Goal: Task Accomplishment & Management: Use online tool/utility

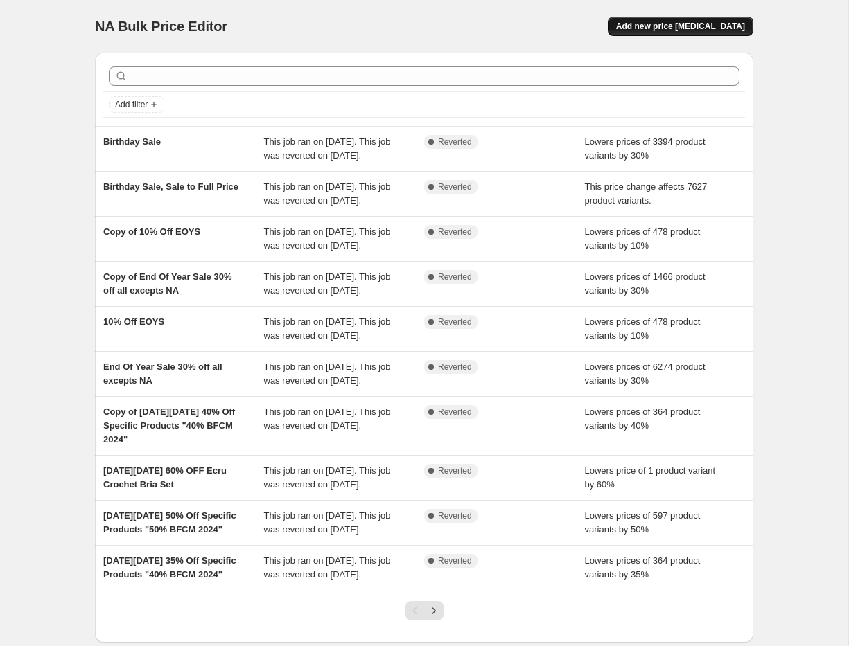
click at [698, 21] on span "Add new price change job" at bounding box center [680, 26] width 129 height 11
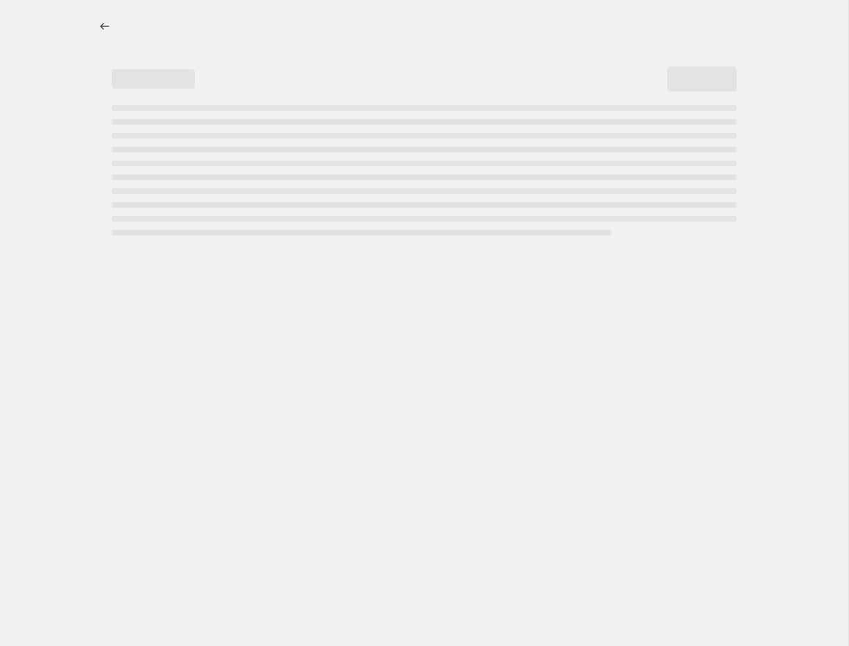
select select "percentage"
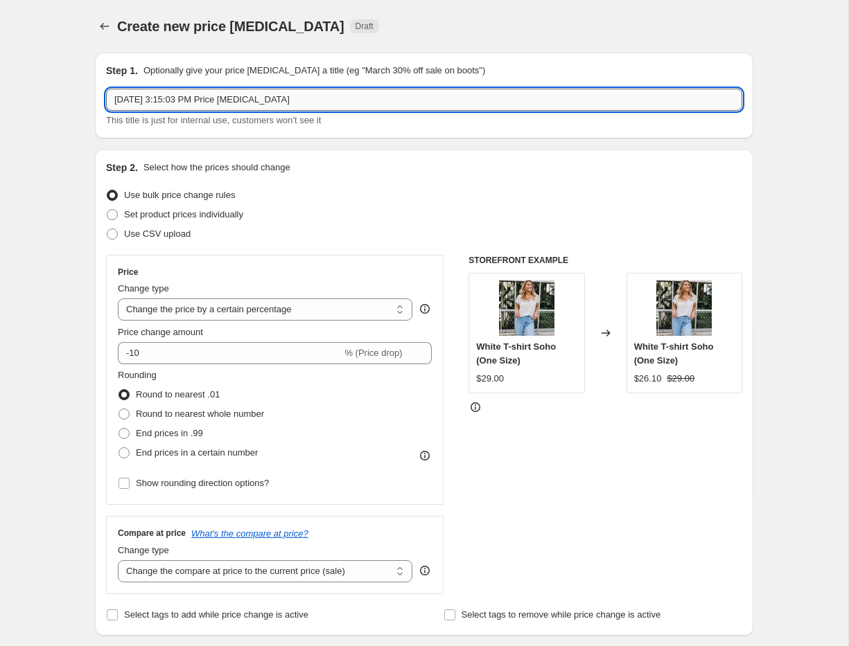
click at [169, 102] on input "Sep 11, 2025, 3:15:03 PM Price change job" at bounding box center [424, 100] width 636 height 22
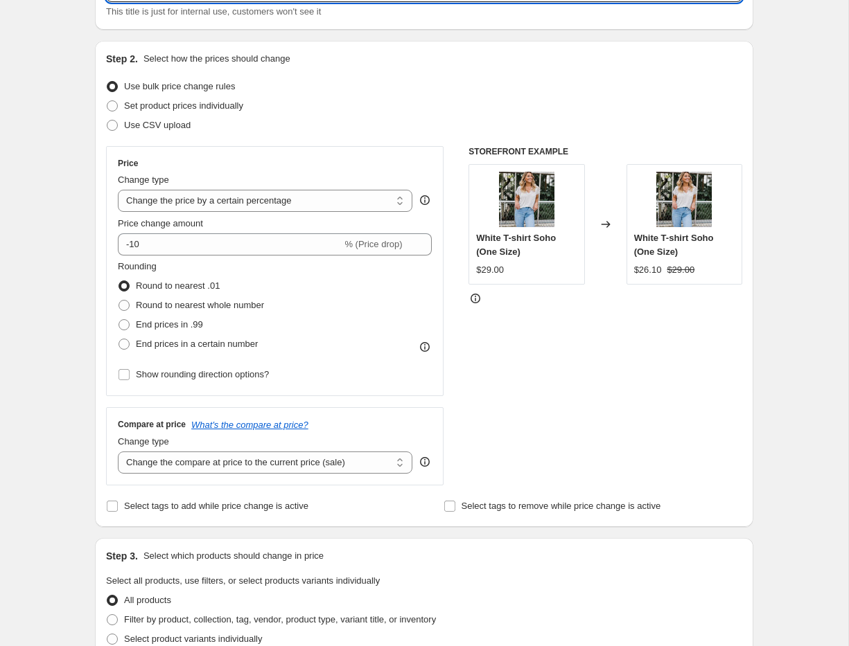
scroll to position [119, 0]
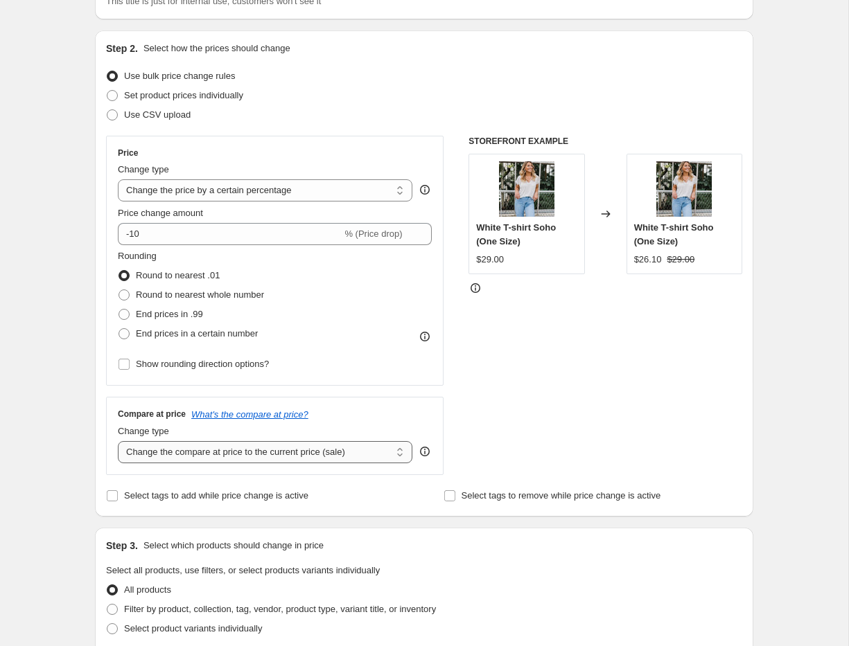
type input "End Of Summer Sale - Sept 2025"
click at [187, 459] on select "Change the compare at price to the current price (sale) Change the compare at p…" at bounding box center [265, 452] width 294 height 22
click at [118, 441] on select "Change the compare at price to the current price (sale) Change the compare at p…" at bounding box center [265, 452] width 294 height 22
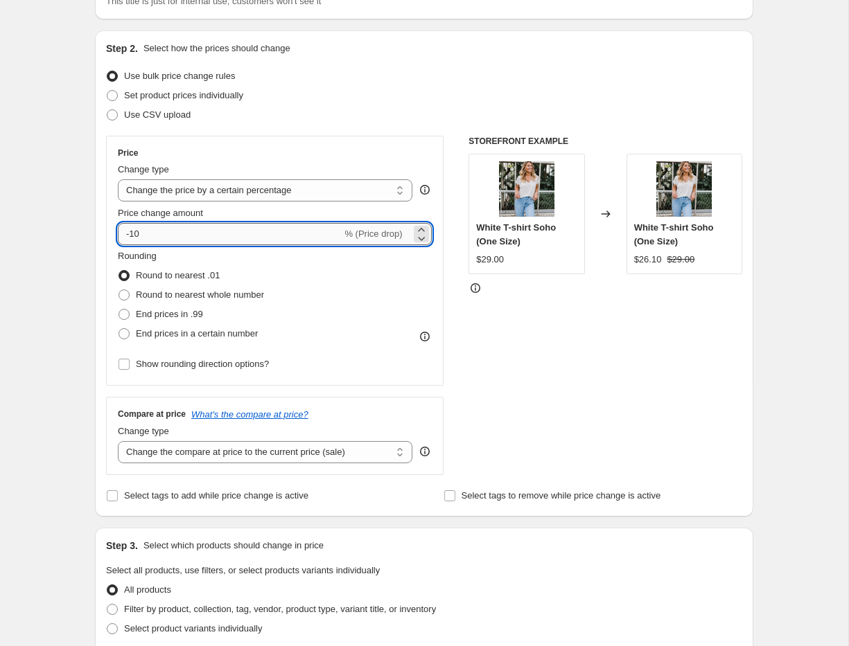
drag, startPoint x: 129, startPoint y: 233, endPoint x: 148, endPoint y: 233, distance: 19.4
click at [148, 233] on input "-10" at bounding box center [230, 234] width 224 height 22
type input "-30"
click at [75, 307] on div "Create new price change job. This page is ready Create new price change job Dra…" at bounding box center [424, 573] width 848 height 1385
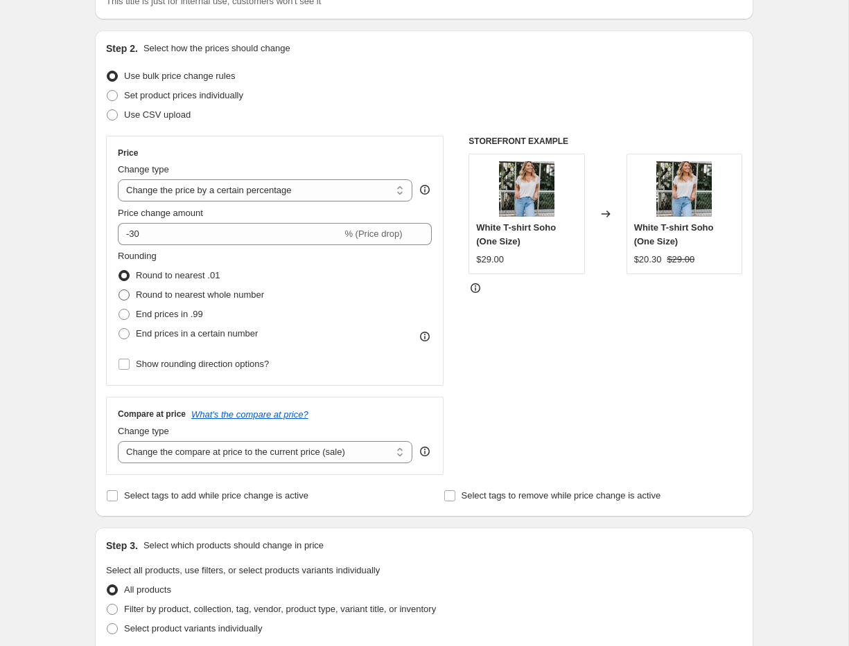
click at [123, 294] on span at bounding box center [123, 295] width 11 height 11
click at [119, 290] on input "Round to nearest whole number" at bounding box center [118, 290] width 1 height 1
radio input "true"
click at [125, 365] on input "Show rounding direction options?" at bounding box center [123, 364] width 11 height 11
checkbox input "true"
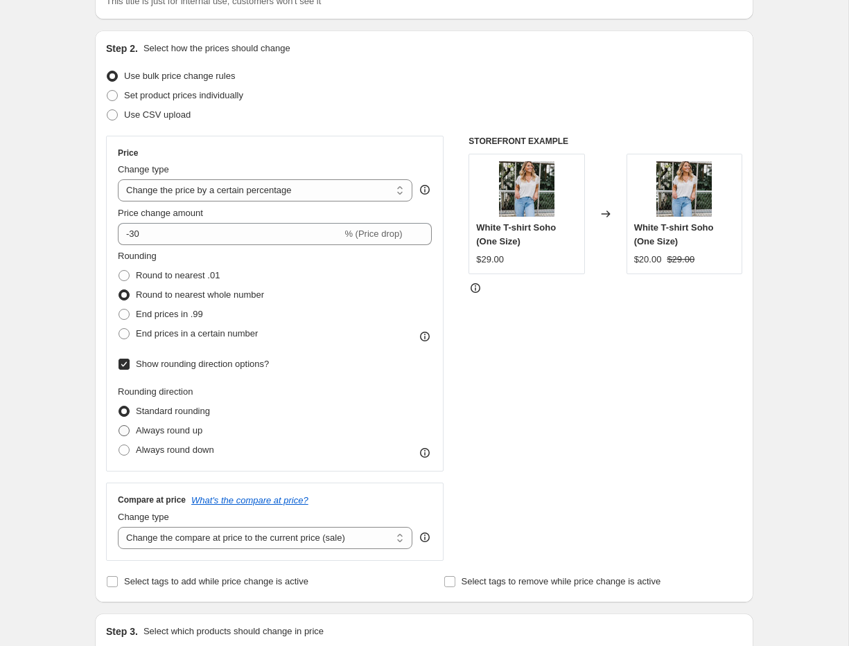
click at [121, 429] on span at bounding box center [123, 430] width 11 height 11
click at [119, 426] on input "Always round up" at bounding box center [118, 425] width 1 height 1
radio input "true"
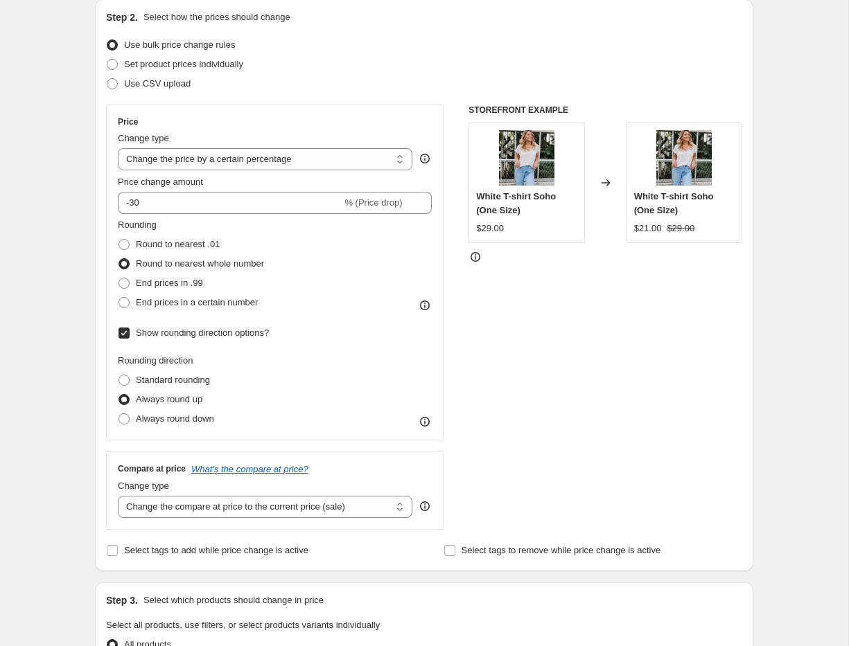
scroll to position [251, 0]
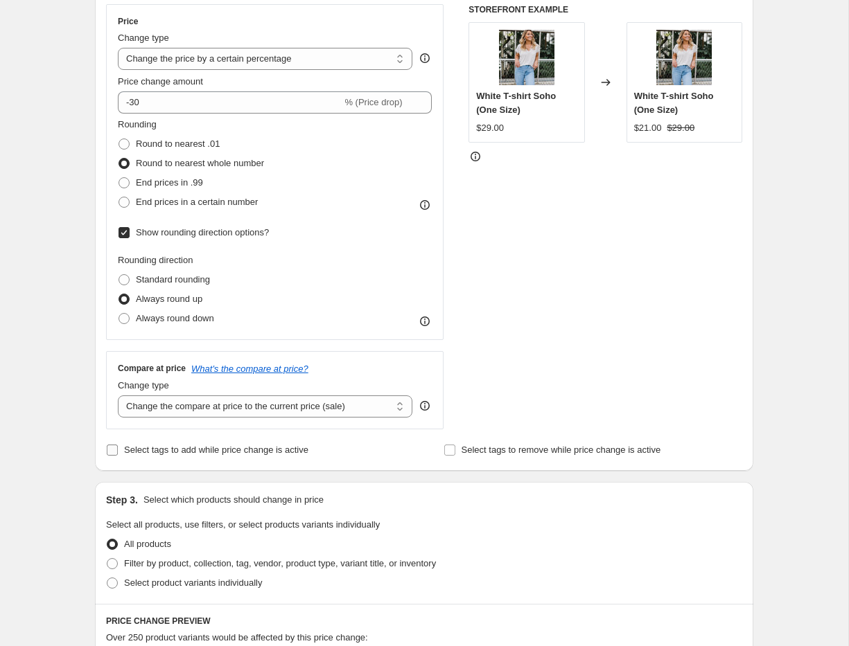
click at [111, 453] on input "Select tags to add while price change is active" at bounding box center [112, 450] width 11 height 11
checkbox input "true"
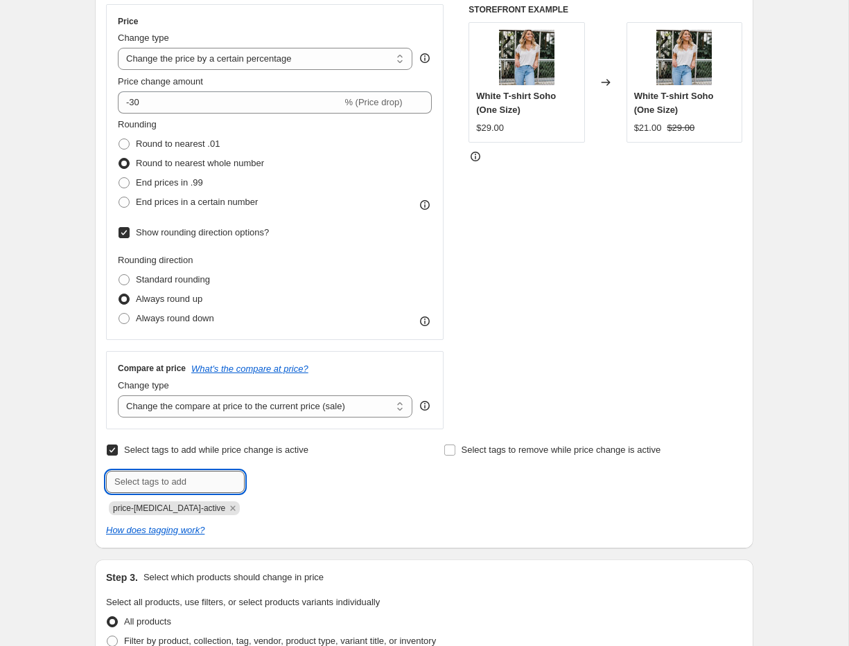
click at [135, 483] on input "text" at bounding box center [175, 482] width 139 height 22
type input "0"
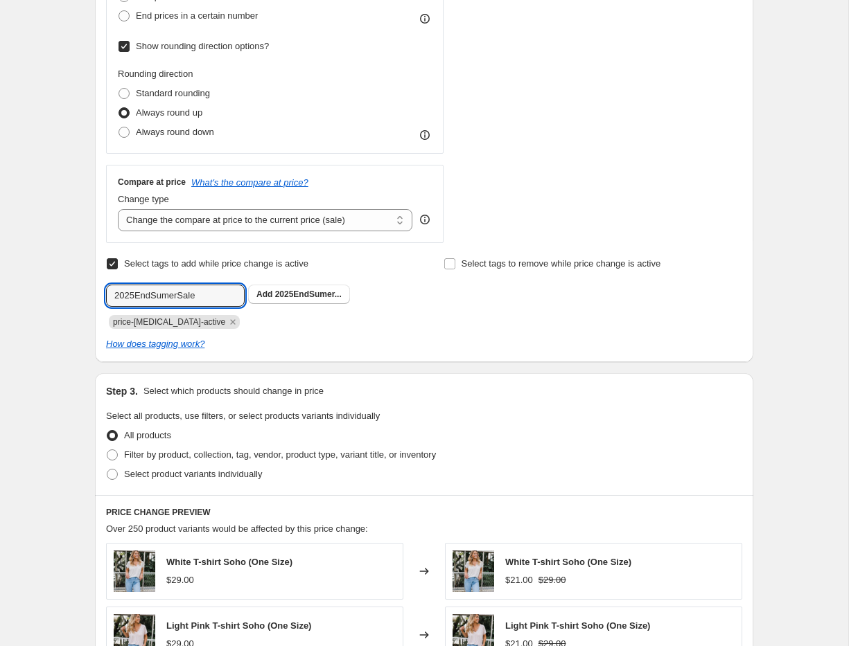
scroll to position [562, 0]
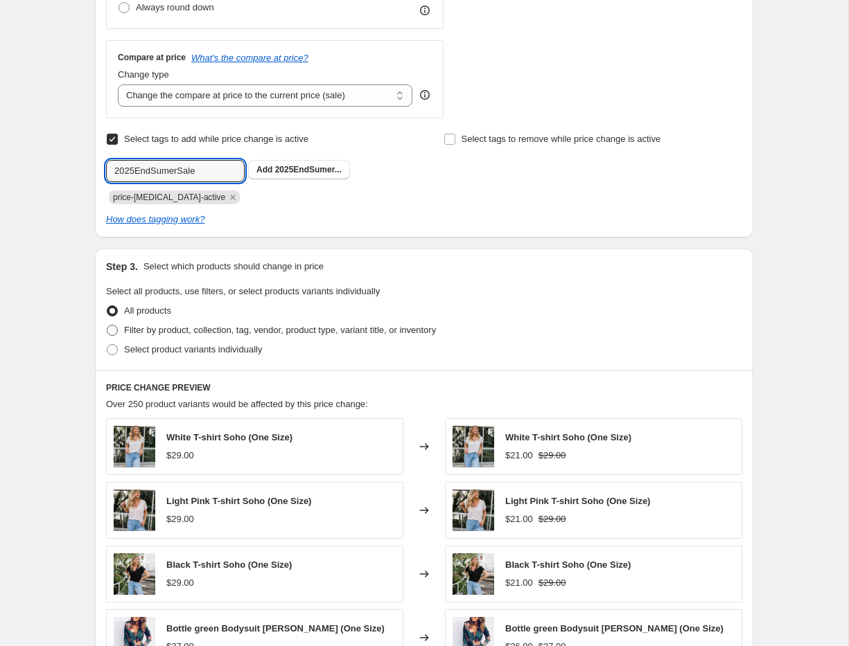
type input "2025EndSumerSale"
click at [111, 328] on span at bounding box center [112, 330] width 11 height 11
click at [107, 326] on input "Filter by product, collection, tag, vendor, product type, variant title, or inv…" at bounding box center [107, 325] width 1 height 1
radio input "true"
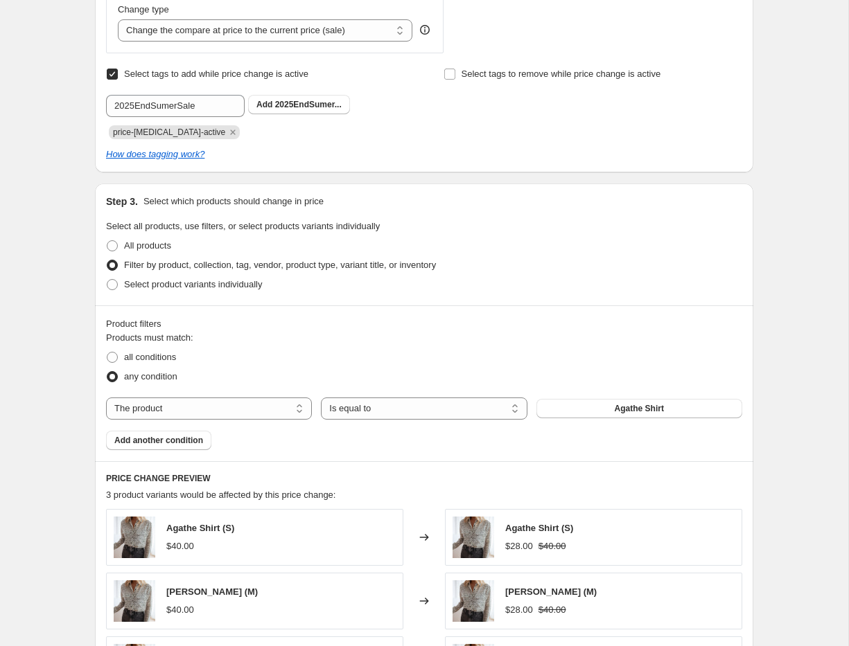
scroll to position [630, 0]
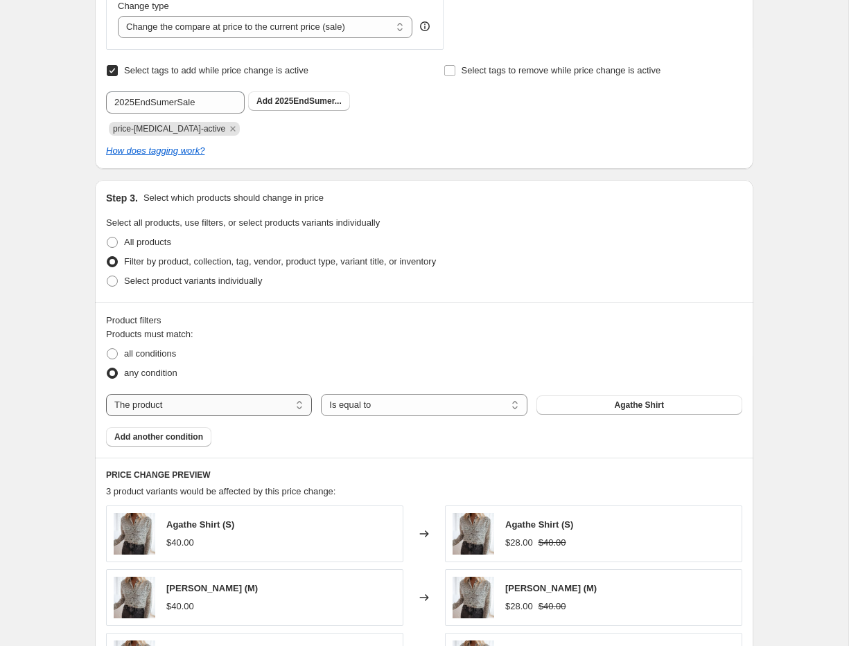
click at [172, 407] on select "The product The product's collection The product's tag The product's vendor The…" at bounding box center [209, 405] width 206 height 22
click at [425, 407] on select "Is equal to Is not equal to" at bounding box center [424, 405] width 206 height 22
click at [321, 394] on select "Is equal to Is not equal to" at bounding box center [424, 405] width 206 height 22
click at [186, 410] on select "The product The product's collection The product's tag The product's vendor The…" at bounding box center [209, 405] width 206 height 22
select select "collection"
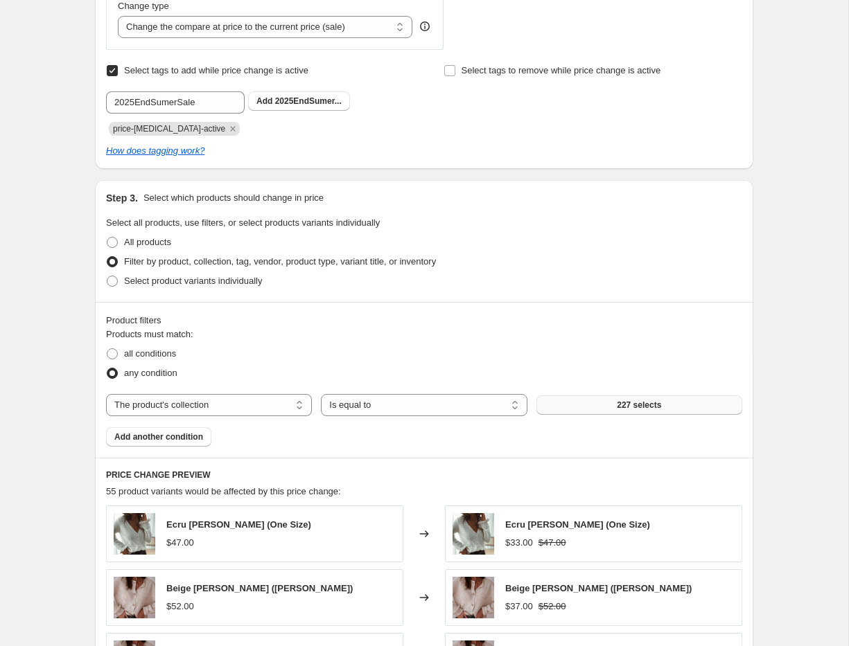
click at [632, 407] on span "227 selects" at bounding box center [638, 405] width 44 height 11
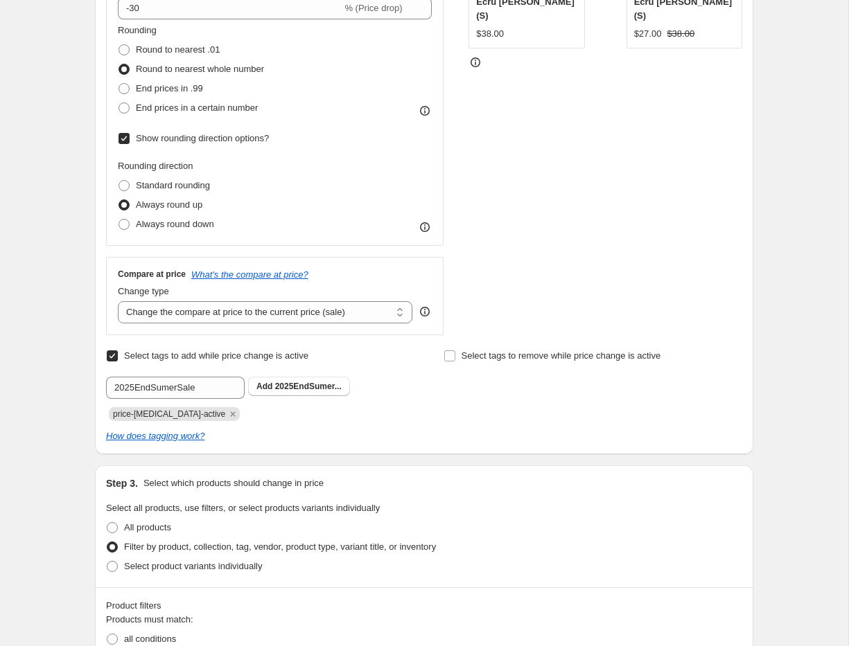
scroll to position [340, 0]
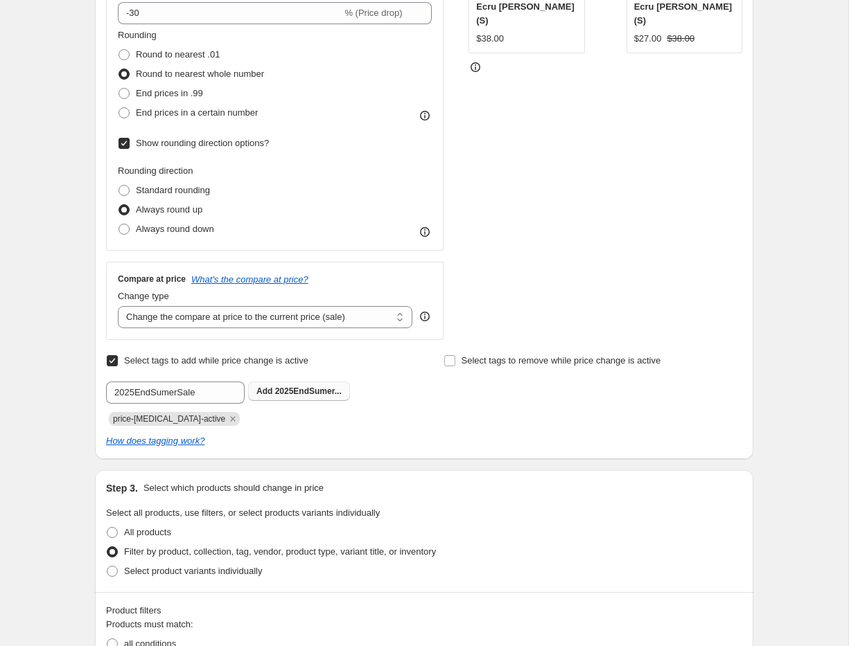
click at [283, 389] on span "2025EndSumer..." at bounding box center [308, 392] width 66 height 10
click at [226, 418] on icon "Remove price-change-job-active" at bounding box center [232, 419] width 12 height 12
click at [222, 382] on input "text" at bounding box center [175, 393] width 139 height 22
type input "Sale"
click at [269, 391] on b "Add" at bounding box center [264, 392] width 16 height 10
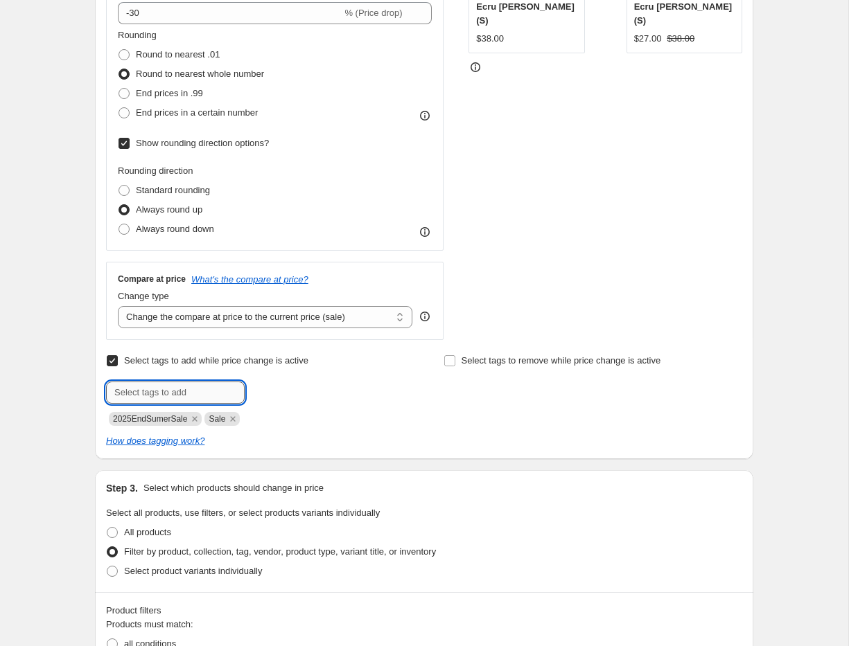
click at [197, 393] on input "text" at bounding box center [175, 393] width 139 height 22
type input "Sale 30%"
drag, startPoint x: 269, startPoint y: 390, endPoint x: 264, endPoint y: 407, distance: 17.3
click at [269, 390] on b "Add" at bounding box center [264, 392] width 16 height 10
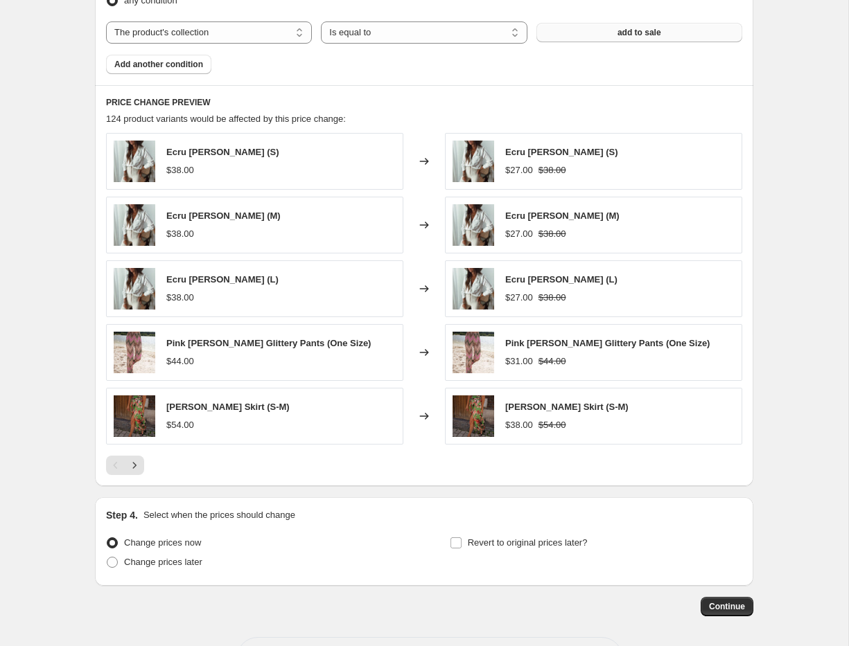
scroll to position [1058, 0]
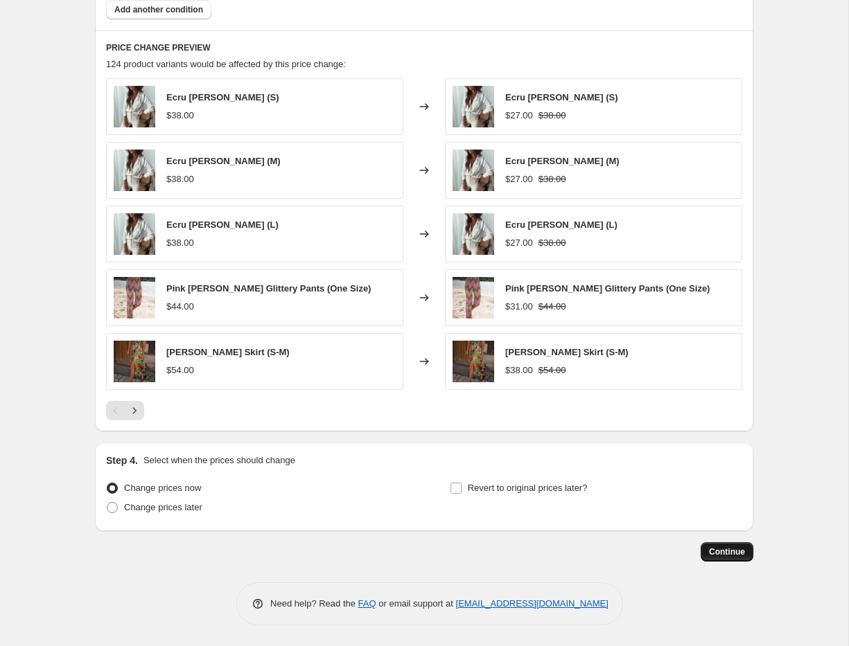
click at [739, 549] on span "Continue" at bounding box center [727, 552] width 36 height 11
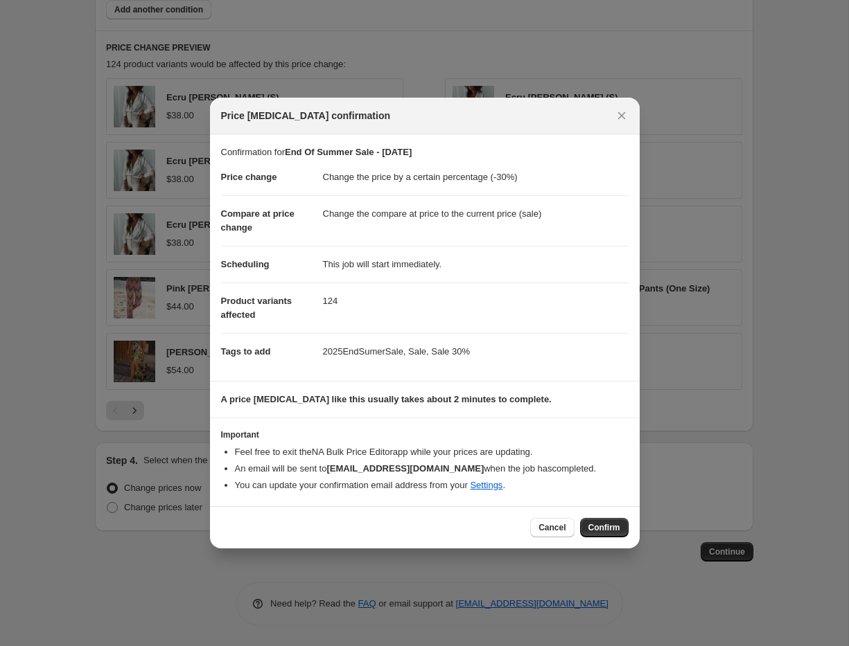
click at [610, 525] on span "Confirm" at bounding box center [604, 527] width 32 height 11
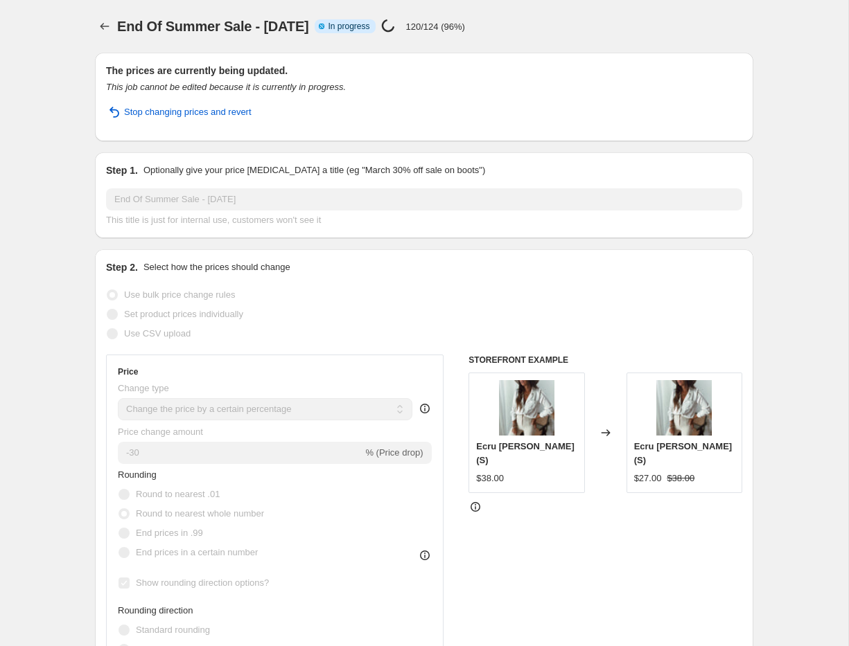
select select "percentage"
select select "collection"
